Goal: Communication & Community: Answer question/provide support

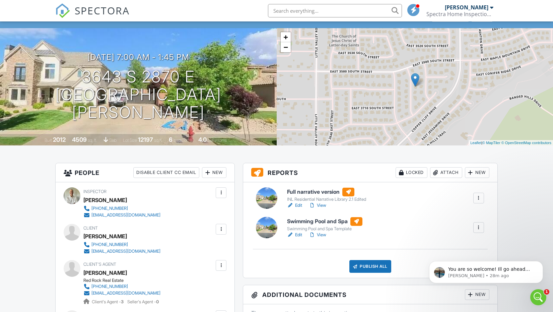
click at [105, 6] on span "SPECTORA" at bounding box center [102, 10] width 55 height 14
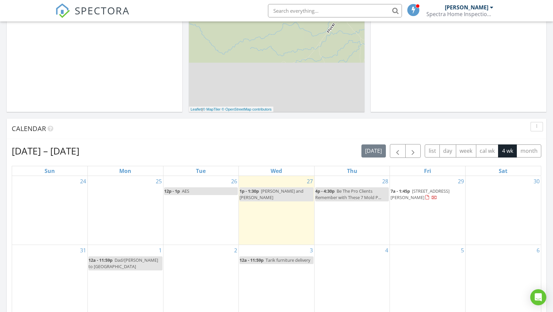
scroll to position [201, 0]
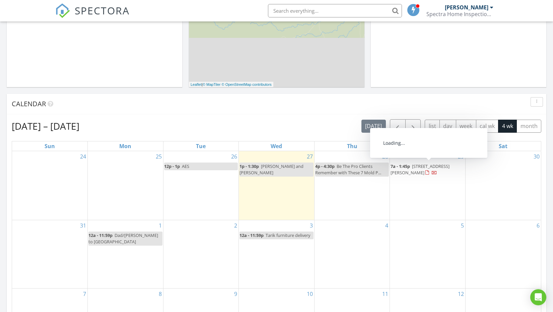
click at [421, 168] on span "3643 S 2870 E, St. George 84790" at bounding box center [420, 169] width 59 height 12
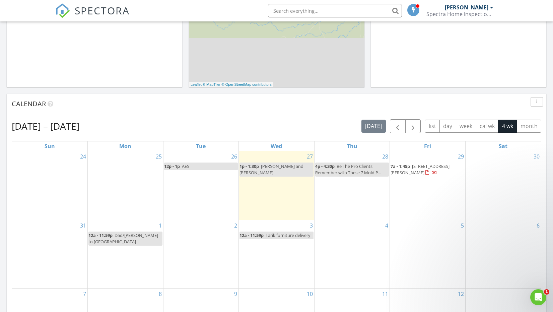
scroll to position [0, 0]
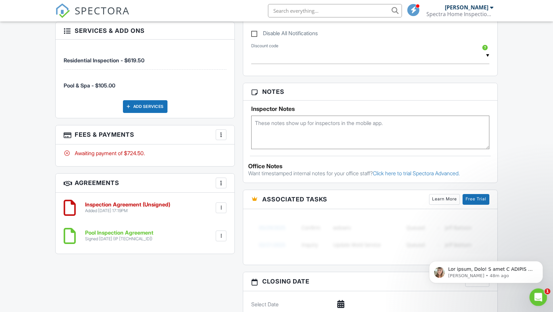
click at [532, 298] on div "Open Intercom Messenger" at bounding box center [537, 296] width 22 height 22
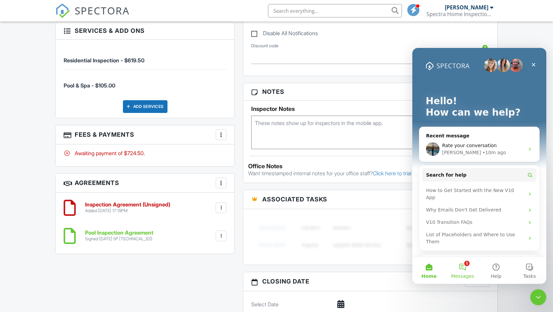
click at [463, 270] on button "1 Messages" at bounding box center [463, 270] width 34 height 27
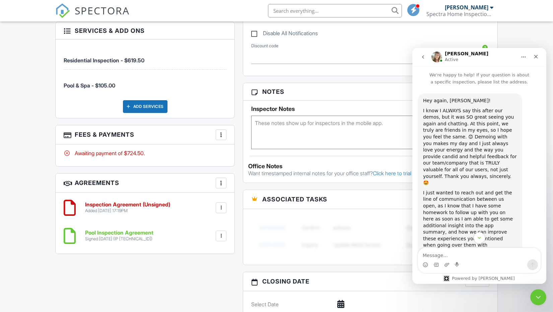
scroll to position [34, 0]
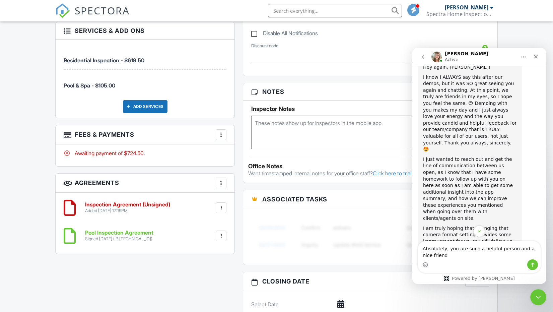
type textarea "Absolutely, you are such a helpful person and a nice friend!"
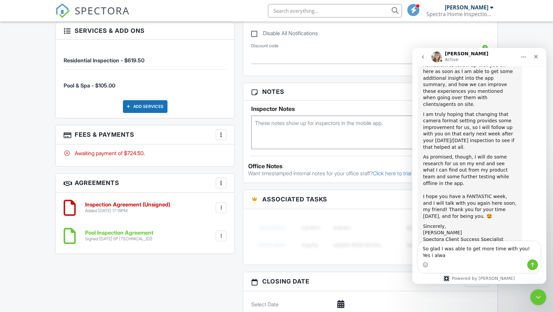
scroll to position [154, 0]
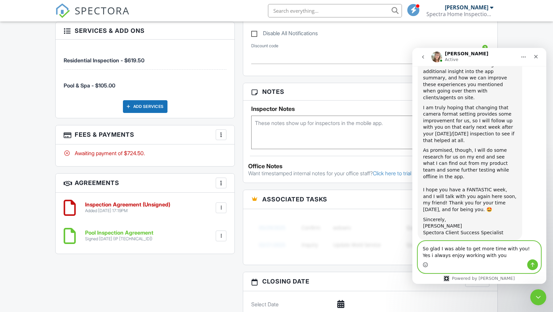
click at [427, 266] on circle "Emoji picker" at bounding box center [425, 264] width 4 height 4
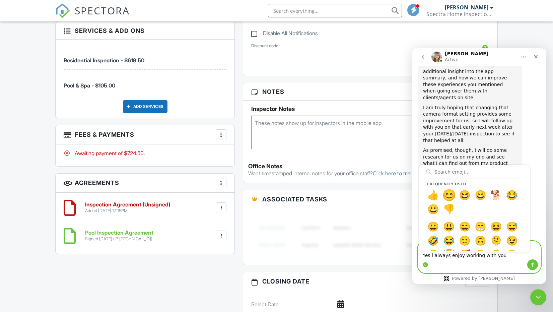
type textarea "So glad I was able to get more time with you! Yes i always enjoy working with y…"
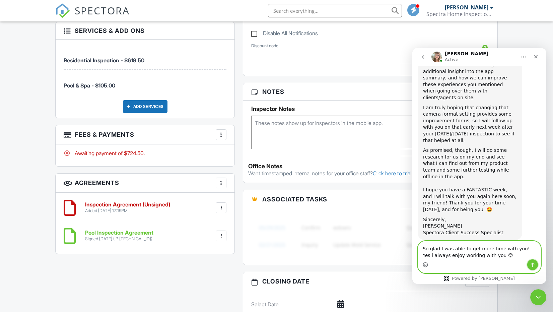
click at [535, 263] on icon "Send a message…" at bounding box center [532, 264] width 5 height 5
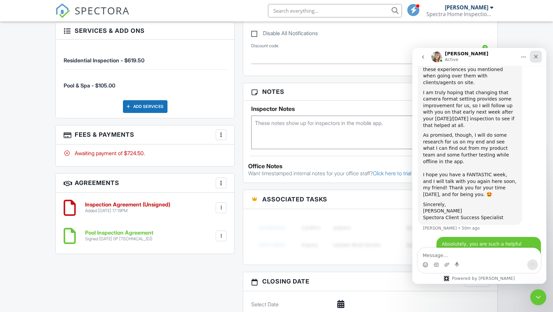
click at [536, 55] on icon "Close" at bounding box center [535, 56] width 5 height 5
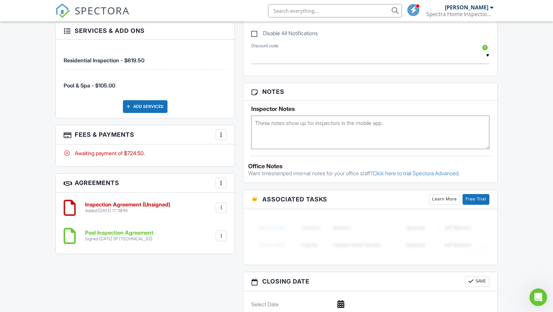
click at [543, 302] on div "Open Intercom Messenger" at bounding box center [537, 296] width 16 height 16
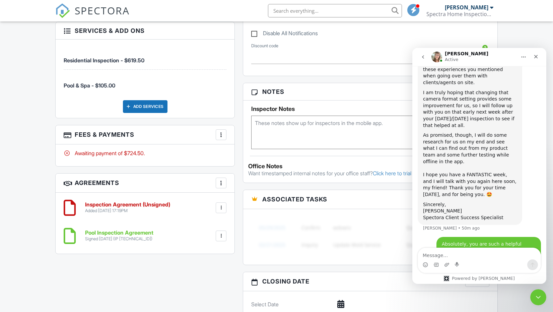
click at [424, 53] on button "go back" at bounding box center [423, 57] width 13 height 13
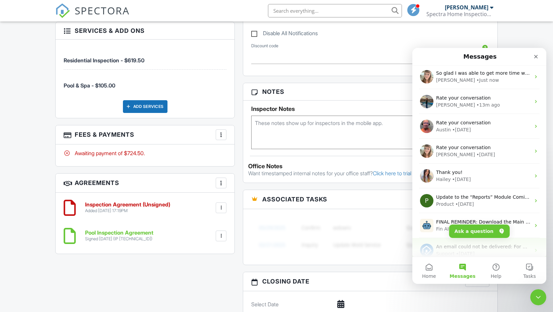
scroll to position [0, 0]
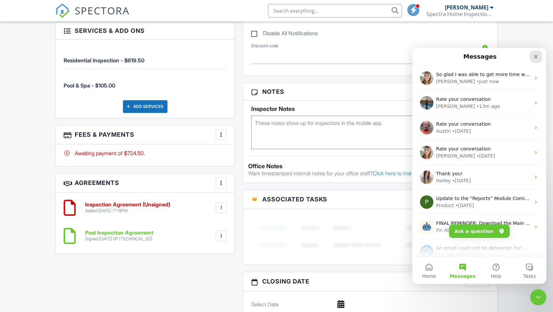
click at [534, 56] on icon "Close" at bounding box center [535, 56] width 5 height 5
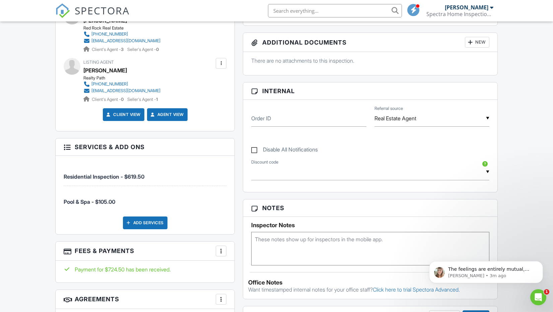
scroll to position [234, 0]
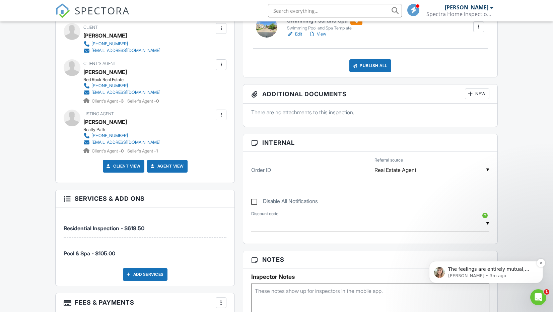
click at [522, 267] on p "The feelings are entirely mutual, Rich. 🧡 Thanks again for just being a bright …" at bounding box center [491, 269] width 86 height 7
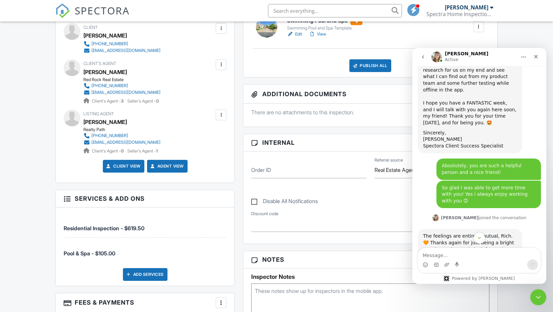
scroll to position [244, 0]
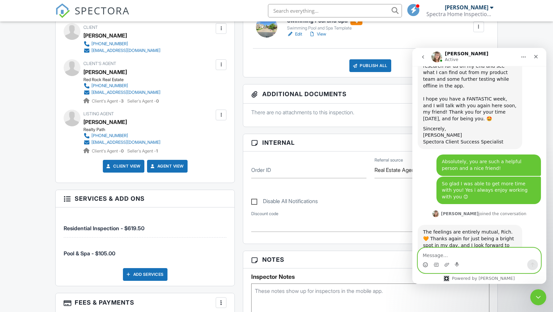
click at [425, 266] on icon "Emoji picker" at bounding box center [425, 264] width 5 height 5
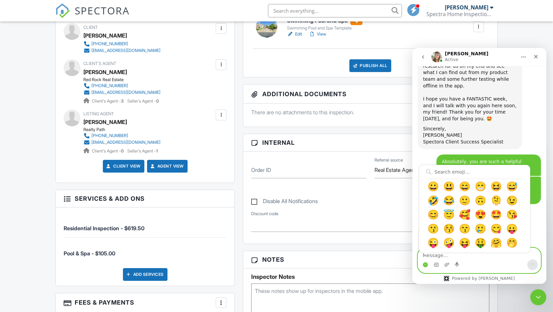
scroll to position [54, 0]
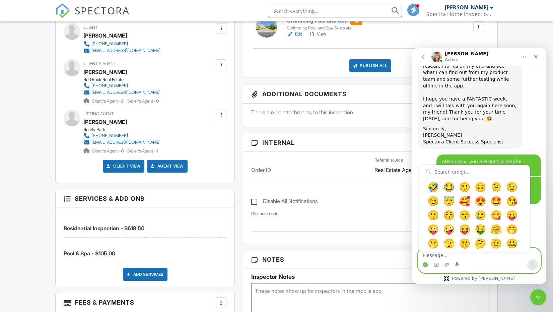
click at [528, 178] on div "Frequently used 😊 👍 😆 😄 🐕 😂 😀 👎 😀 😃 😄 😁 😆 😅 🤣 😂 🙂 🙃 🫠 😉 😊 😇 🥰 😍 🤩 😘 😗 😚 😙 🥲 😋 😛…" at bounding box center [475, 208] width 111 height 87
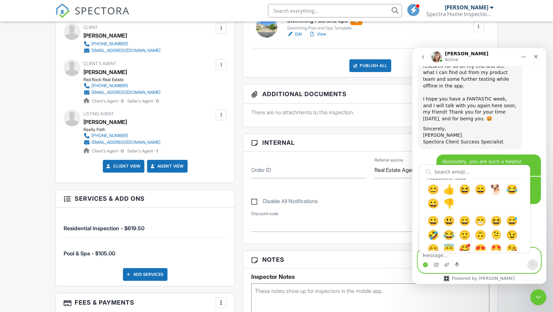
scroll to position [0, 0]
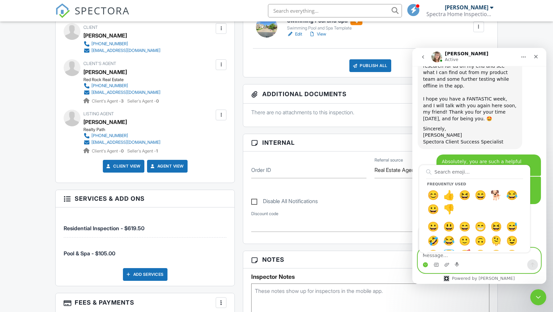
click at [489, 257] on textarea "Message…" at bounding box center [479, 253] width 123 height 11
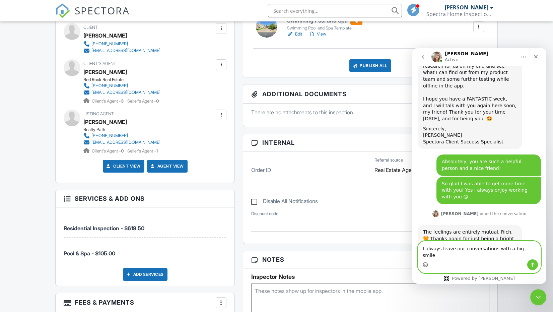
type textarea "I always leave our conversations with a big smile!"
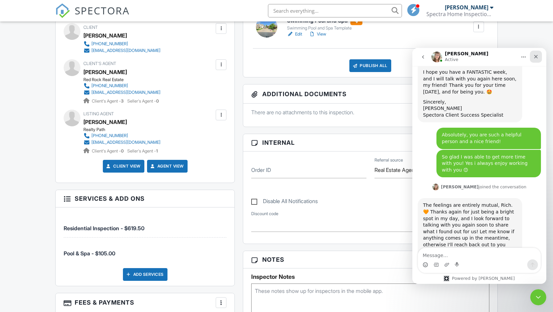
click at [540, 54] on div "Close" at bounding box center [536, 57] width 12 height 12
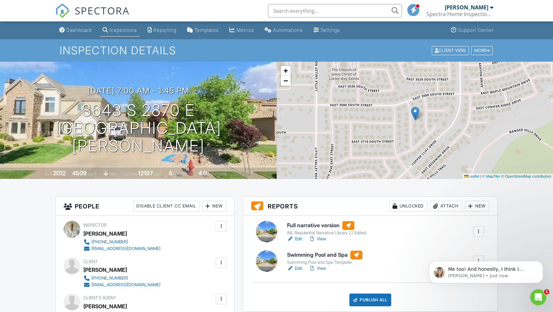
scroll to position [356, 0]
click at [504, 266] on p "Me too! And honestly, I think I provide even better customer service to the res…" at bounding box center [491, 269] width 86 height 7
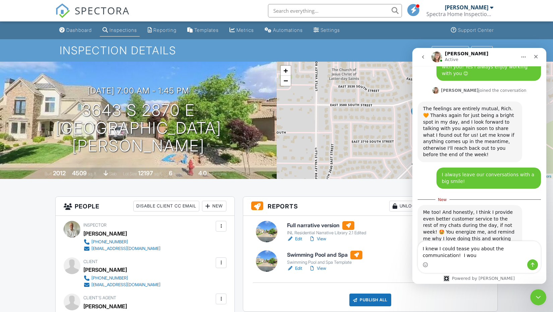
scroll to position [374, 0]
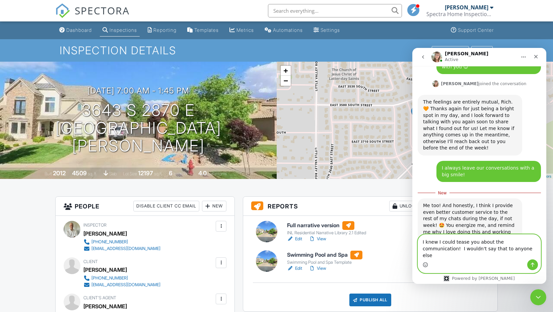
click at [428, 265] on circle "Emoji picker" at bounding box center [425, 264] width 4 height 4
click at [508, 258] on textarea "I knew I could tease you about the communication! I wouldn't say that to anyone…" at bounding box center [479, 247] width 123 height 25
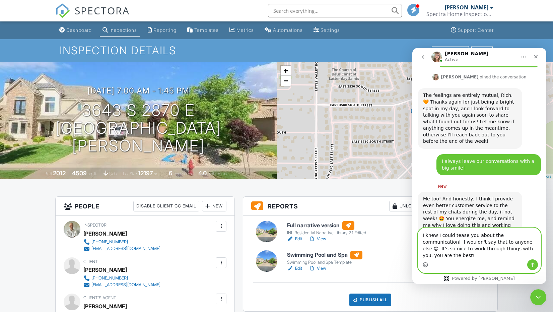
type textarea "I knew I could tease you about the communication! I wouldn't say that to anyone…"
click at [531, 264] on icon "Send a message…" at bounding box center [533, 265] width 4 height 4
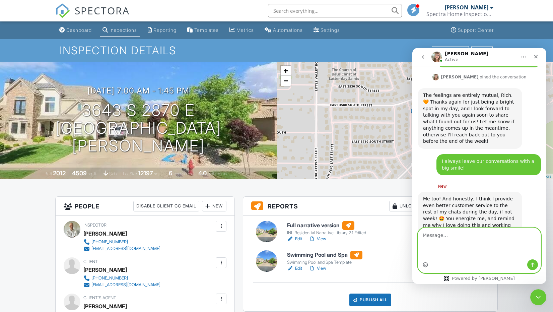
scroll to position [396, 0]
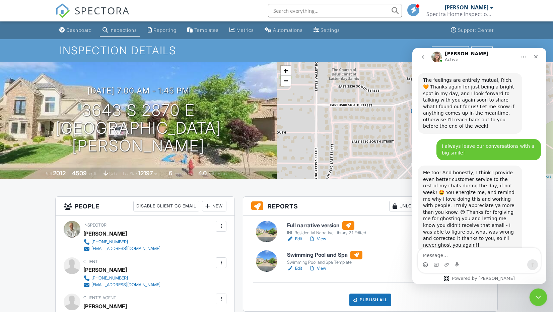
click at [538, 299] on icon "Close Intercom Messenger" at bounding box center [537, 296] width 8 height 8
